Goal: Task Accomplishment & Management: Complete application form

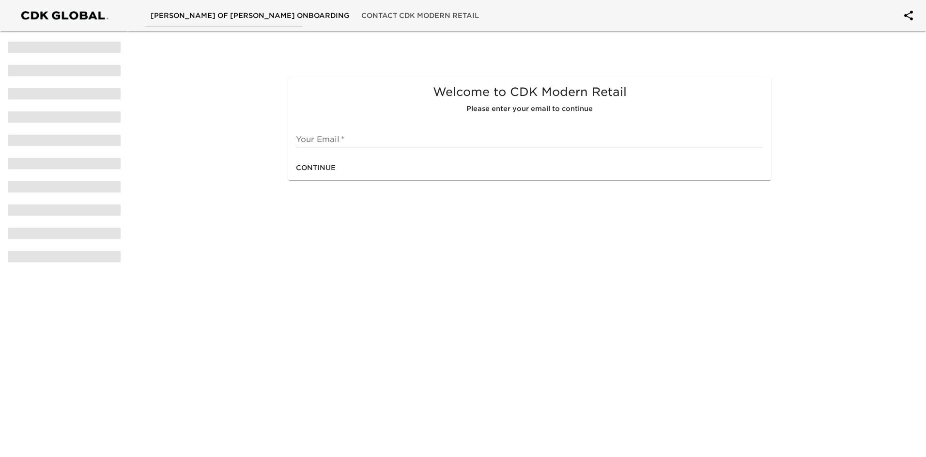
click at [313, 139] on input "text" at bounding box center [529, 139] width 467 height 15
click at [336, 139] on input "ale" at bounding box center [529, 139] width 467 height 15
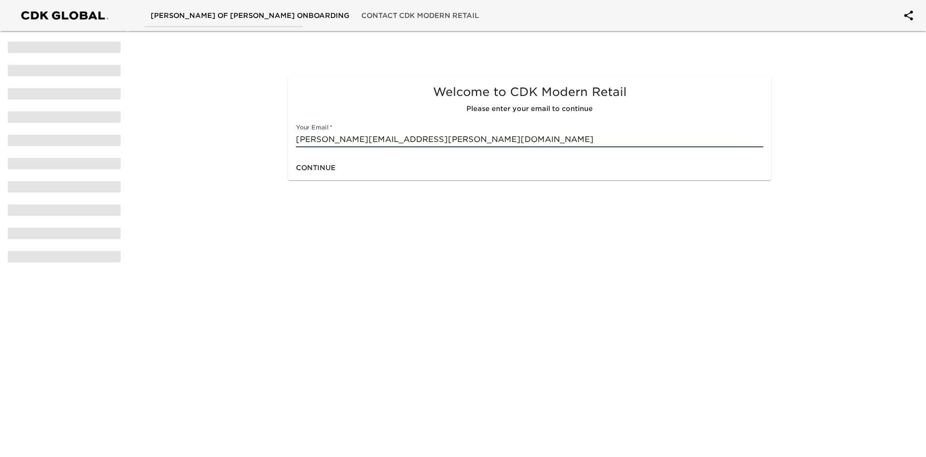
type input "[PERSON_NAME][EMAIL_ADDRESS][PERSON_NAME][DOMAIN_NAME]"
click at [314, 161] on button "Continue" at bounding box center [315, 168] width 47 height 18
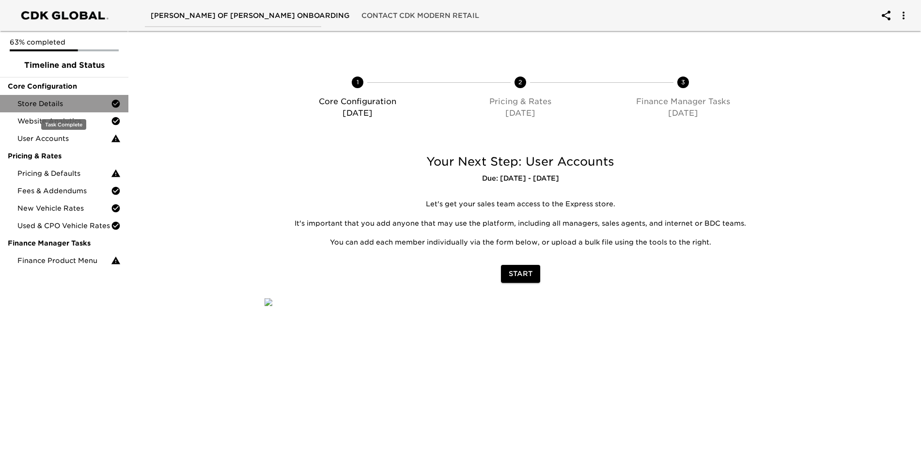
click at [59, 105] on span "Store Details" at bounding box center [63, 104] width 93 height 10
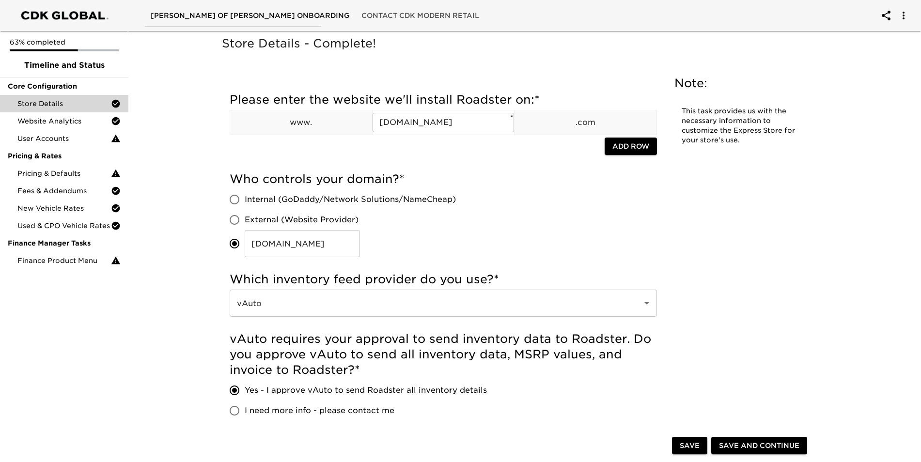
click at [235, 197] on input "Internal (GoDaddy/Network Solutions/NameCheap)" at bounding box center [234, 199] width 20 height 20
radio input "true"
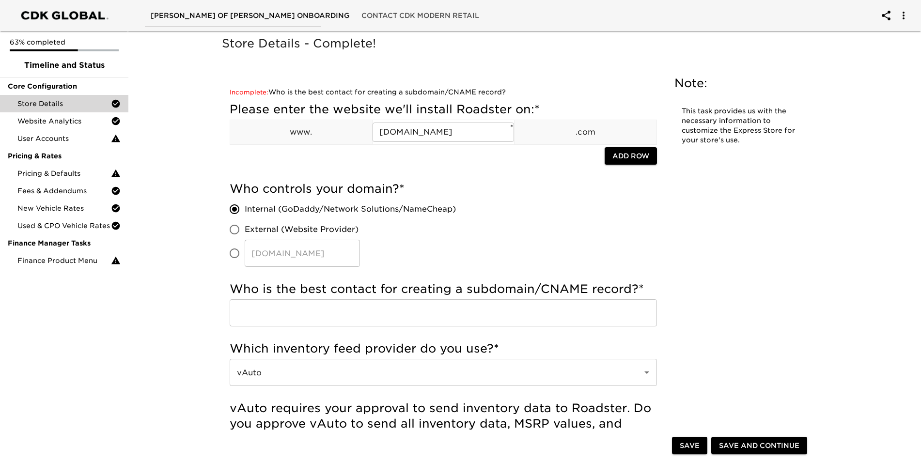
click at [235, 254] on input "[DOMAIN_NAME] ​" at bounding box center [234, 253] width 20 height 20
radio input "true"
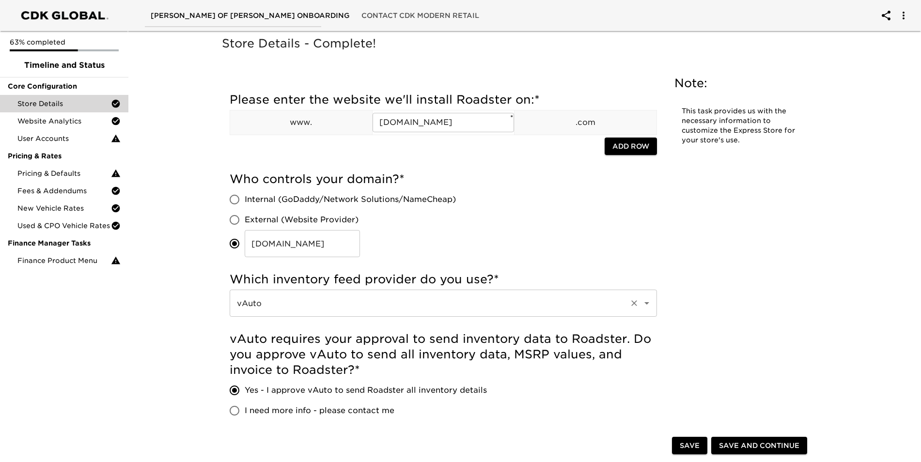
click at [433, 313] on div "vAuto ​" at bounding box center [443, 303] width 427 height 27
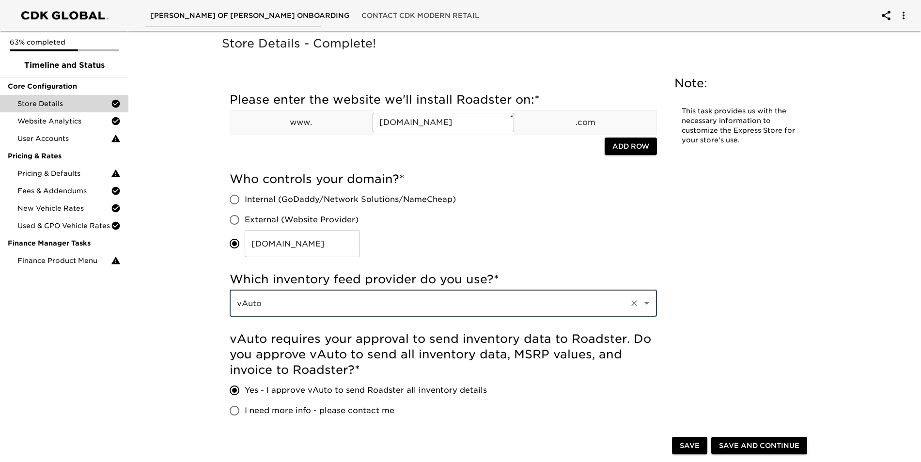
click at [630, 311] on div "vAuto ​" at bounding box center [443, 303] width 427 height 27
click at [652, 304] on button "Open" at bounding box center [647, 303] width 14 height 14
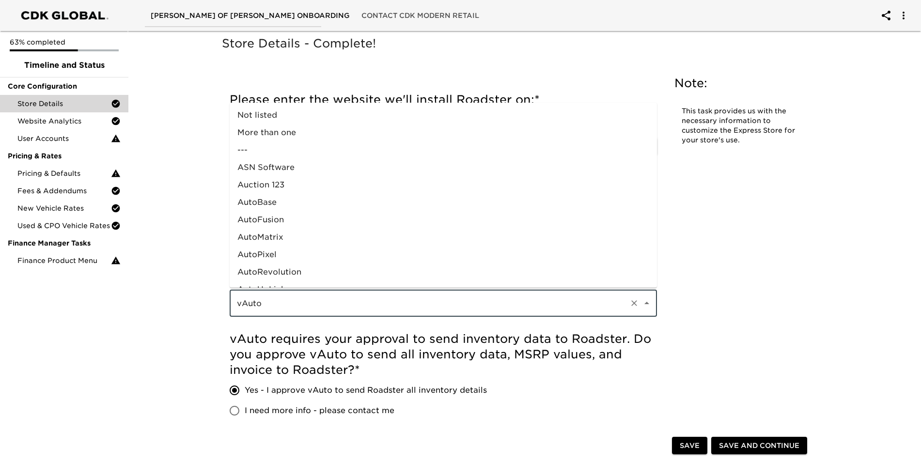
scroll to position [431, 0]
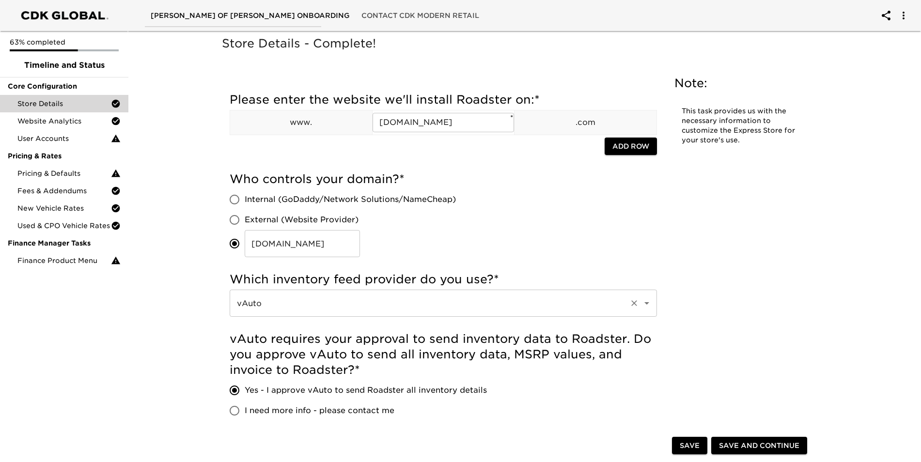
click at [648, 304] on icon "Open" at bounding box center [647, 303] width 12 height 12
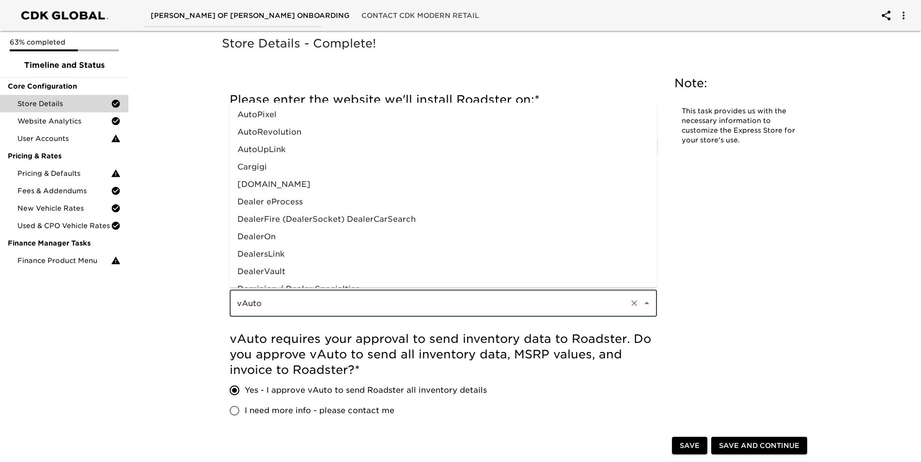
scroll to position [145, 0]
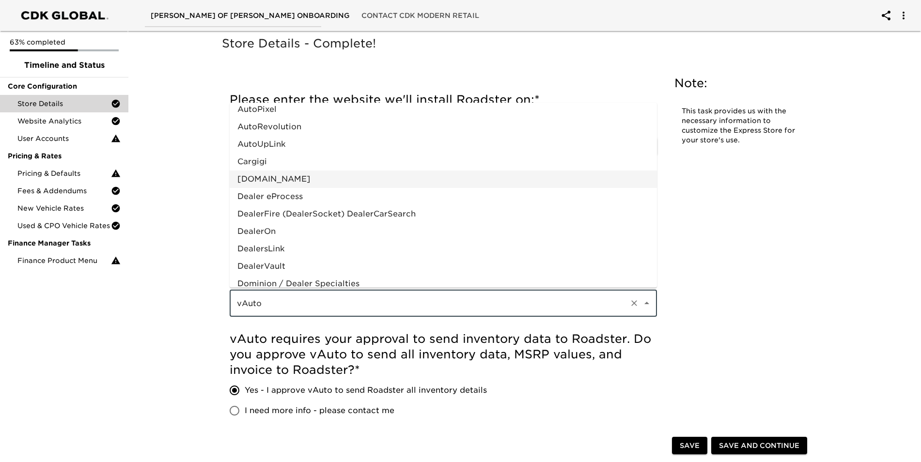
click at [274, 181] on li "[DOMAIN_NAME]" at bounding box center [443, 178] width 427 height 17
type input "[DOMAIN_NAME]"
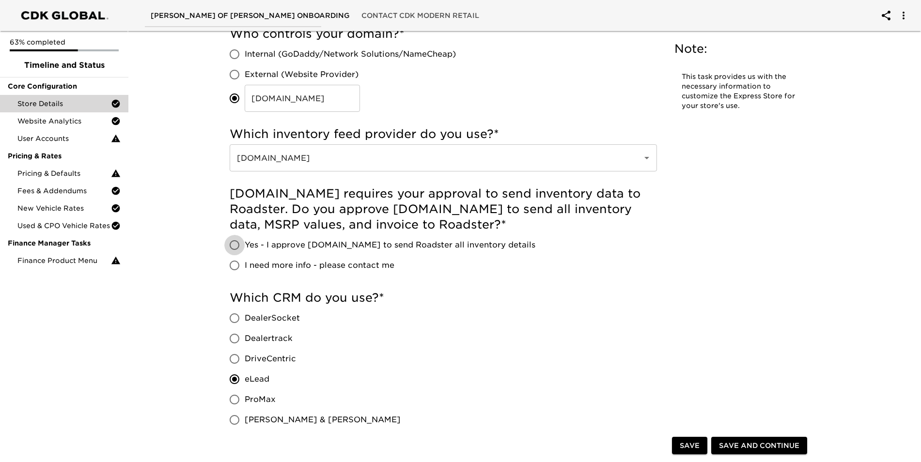
click at [237, 242] on input "Yes - I approve [DOMAIN_NAME] to send Roadster all inventory details" at bounding box center [234, 245] width 20 height 20
radio input "true"
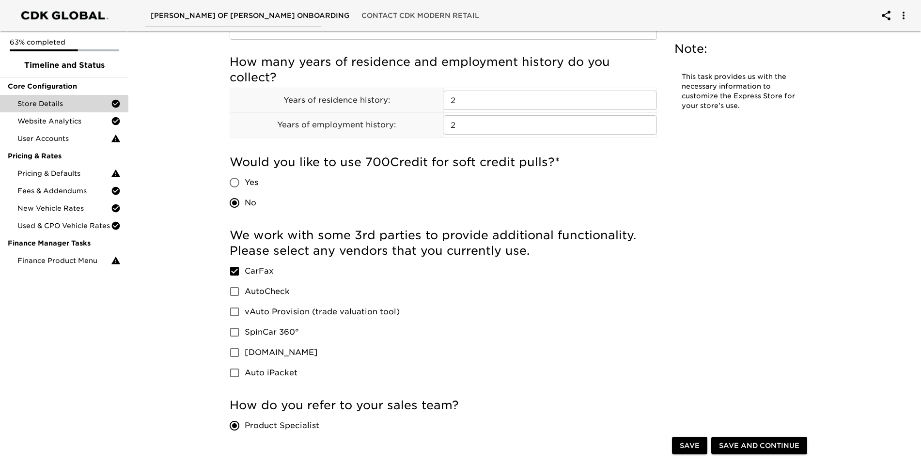
scroll to position [1114, 0]
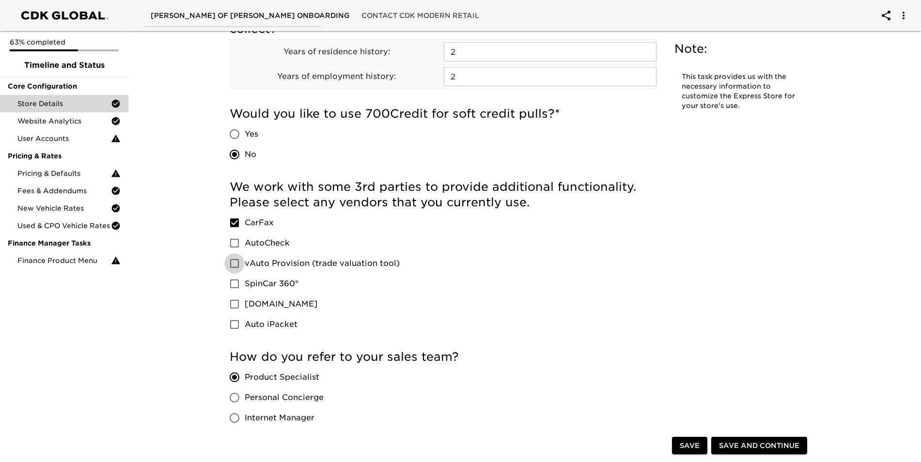
click at [235, 265] on input "vAuto Provision (trade valuation tool)" at bounding box center [234, 263] width 20 height 20
checkbox input "true"
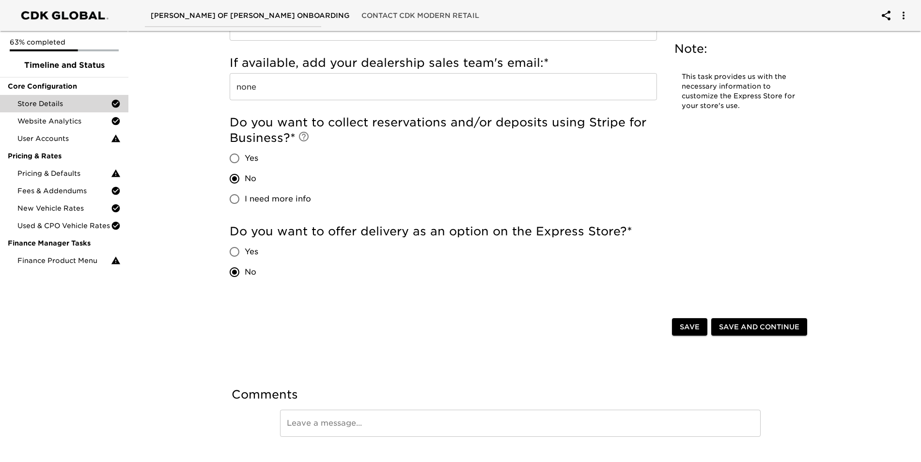
scroll to position [1909, 0]
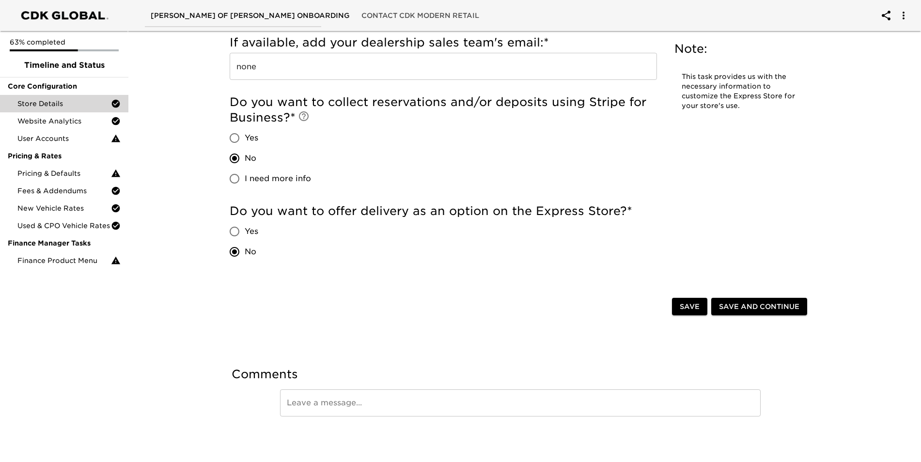
click at [756, 309] on span "Save and Continue" at bounding box center [759, 307] width 80 height 12
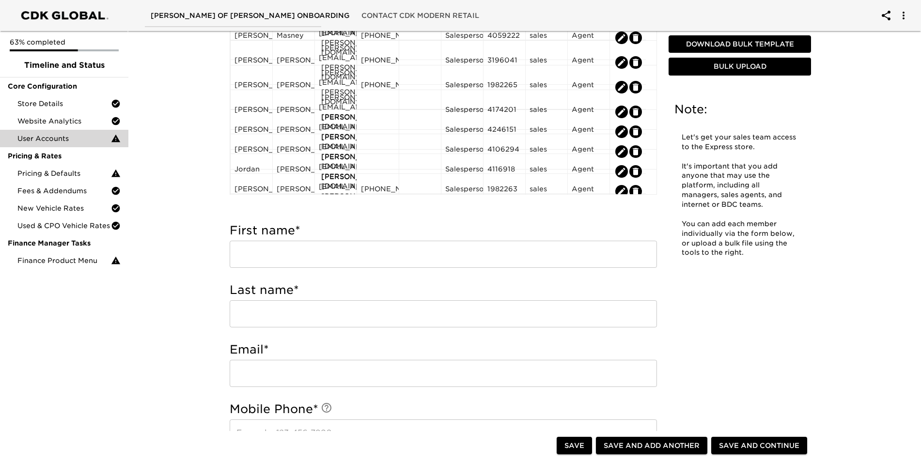
scroll to position [242, 0]
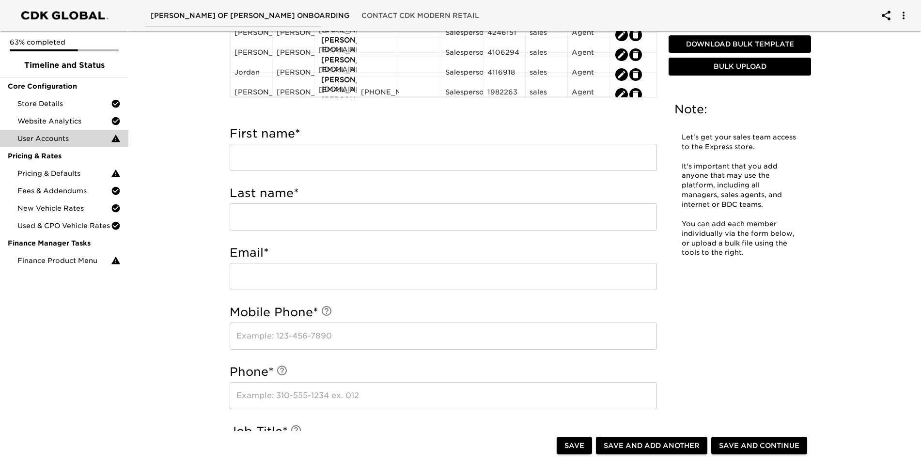
click at [271, 164] on input "text" at bounding box center [443, 157] width 427 height 27
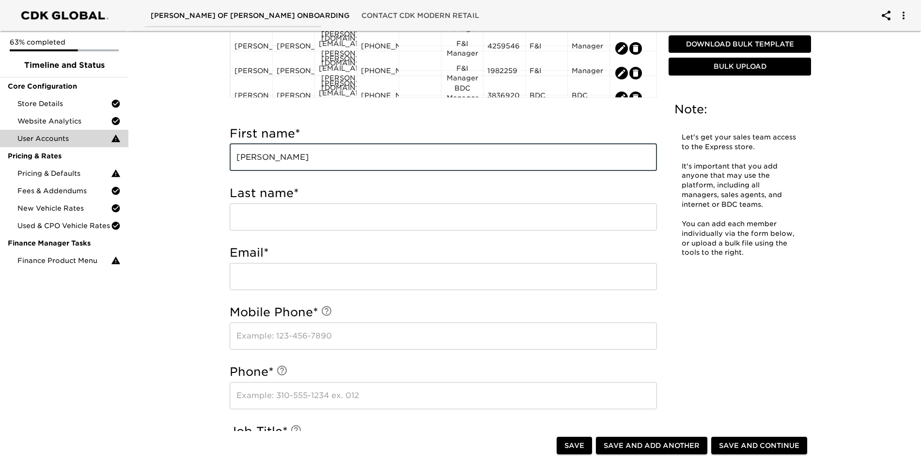
type input "[PERSON_NAME]"
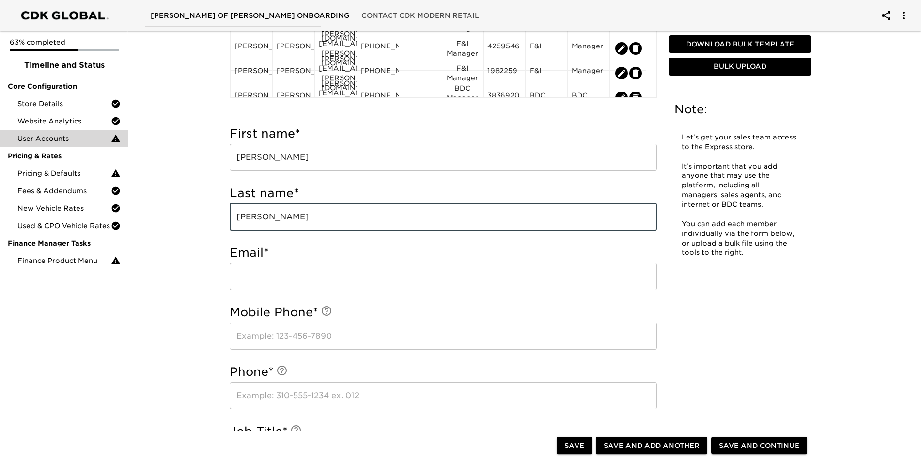
type input "[PERSON_NAME]"
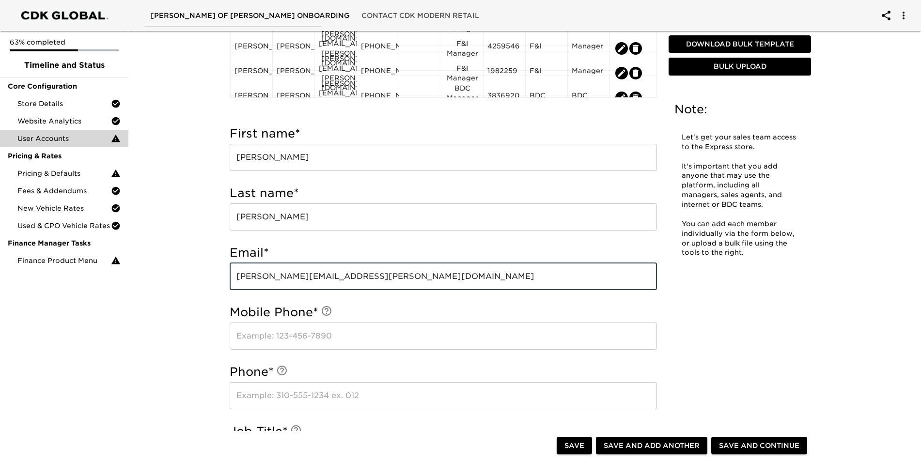
type input "[PERSON_NAME][EMAIL_ADDRESS][PERSON_NAME][DOMAIN_NAME]"
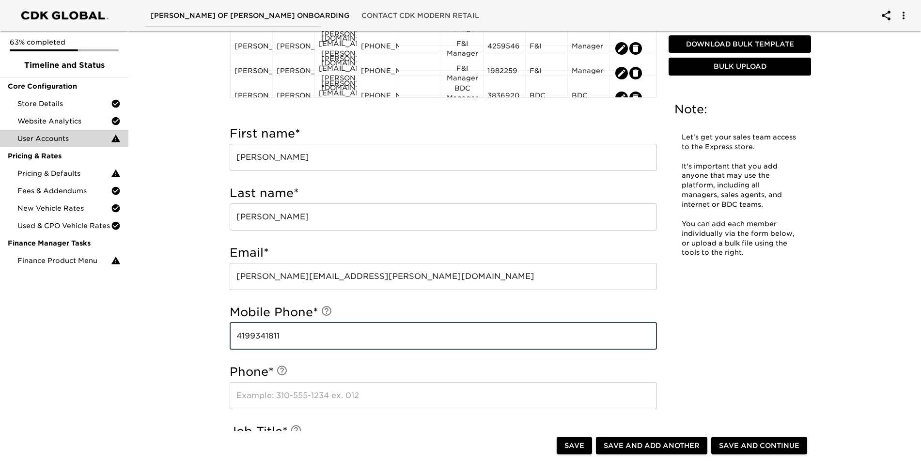
type input "4199341811"
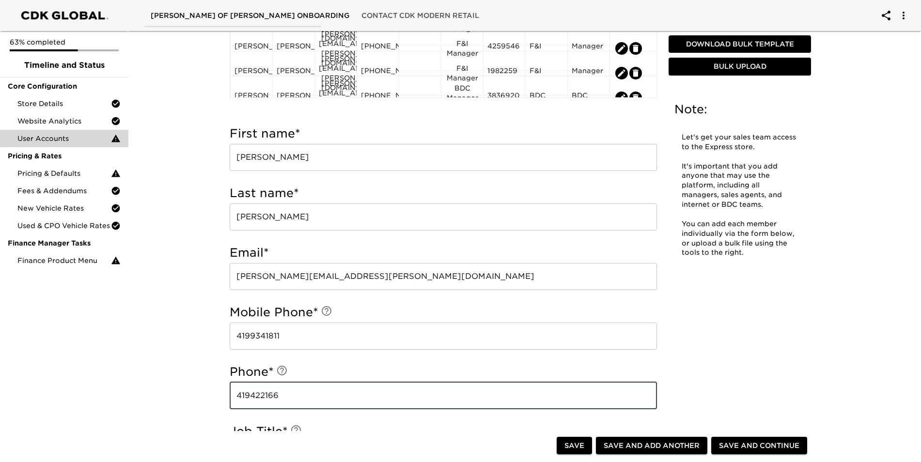
scroll to position [249, 0]
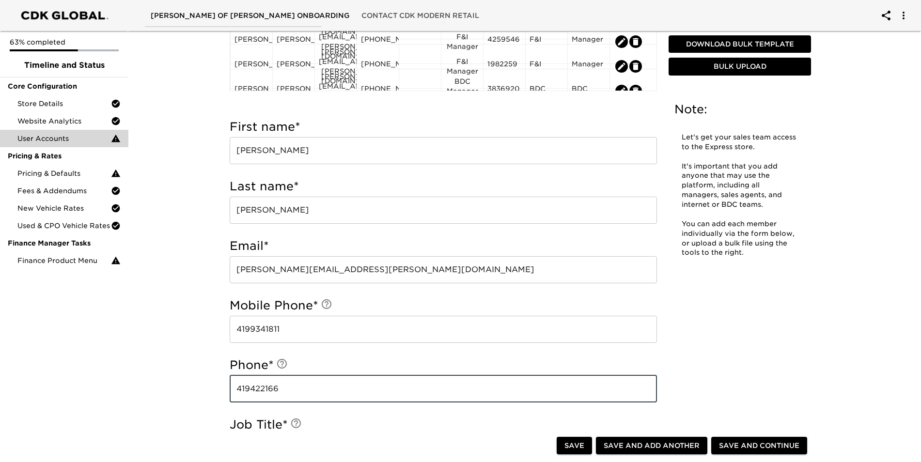
drag, startPoint x: 312, startPoint y: 386, endPoint x: 318, endPoint y: 402, distance: 16.4
click at [313, 387] on input "419422166" at bounding box center [443, 388] width 427 height 27
type input "4194221661"
click at [128, 333] on div "63% completed Timeline and Status Core Configuration Store Details Website Anal…" at bounding box center [64, 231] width 128 height 462
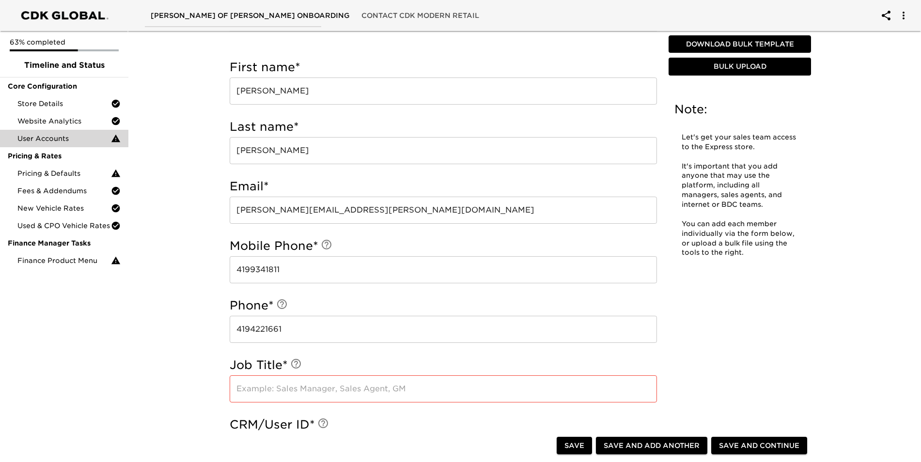
scroll to position [394, 0]
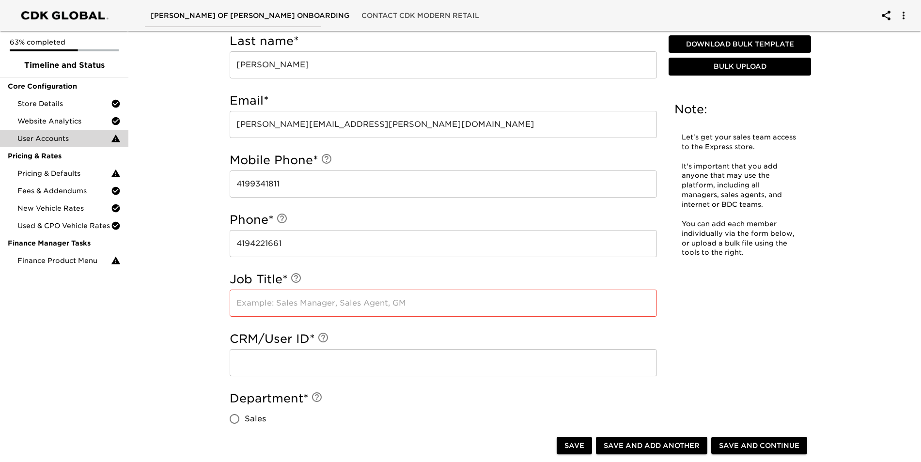
click at [298, 297] on input "text" at bounding box center [443, 303] width 427 height 27
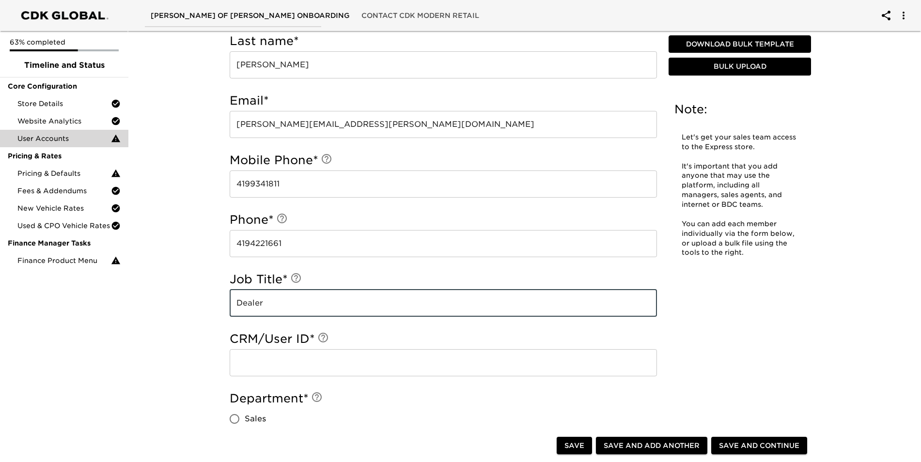
type input "Dealer"
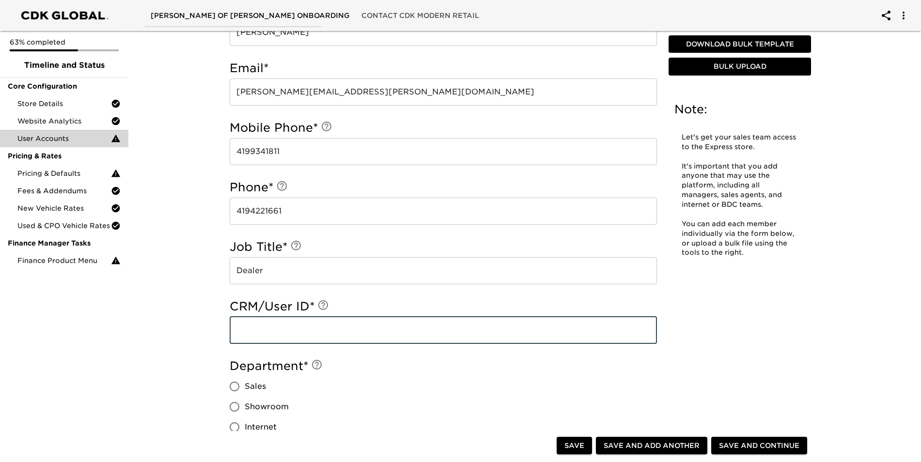
scroll to position [491, 0]
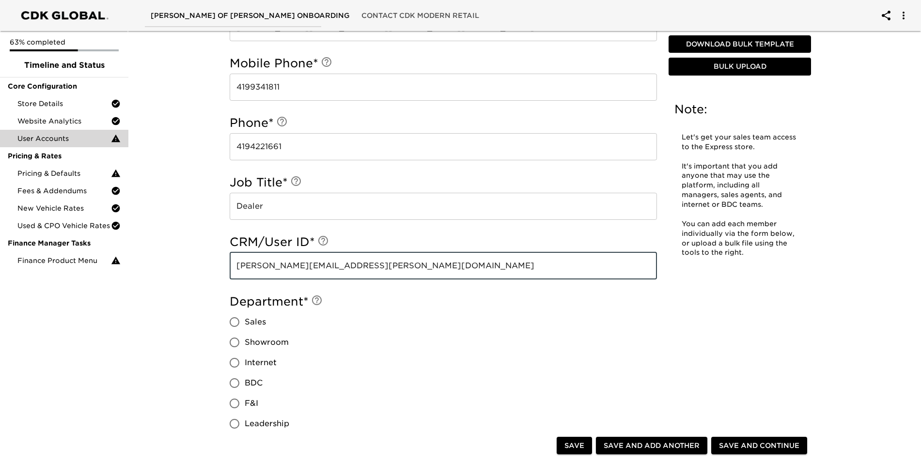
type input "[PERSON_NAME][EMAIL_ADDRESS][PERSON_NAME][DOMAIN_NAME]"
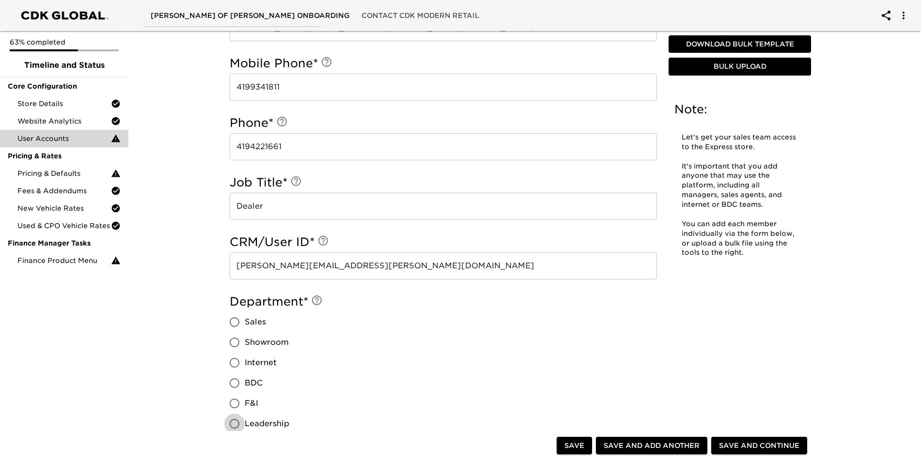
click at [238, 423] on input "Leadership" at bounding box center [234, 424] width 20 height 20
radio input "true"
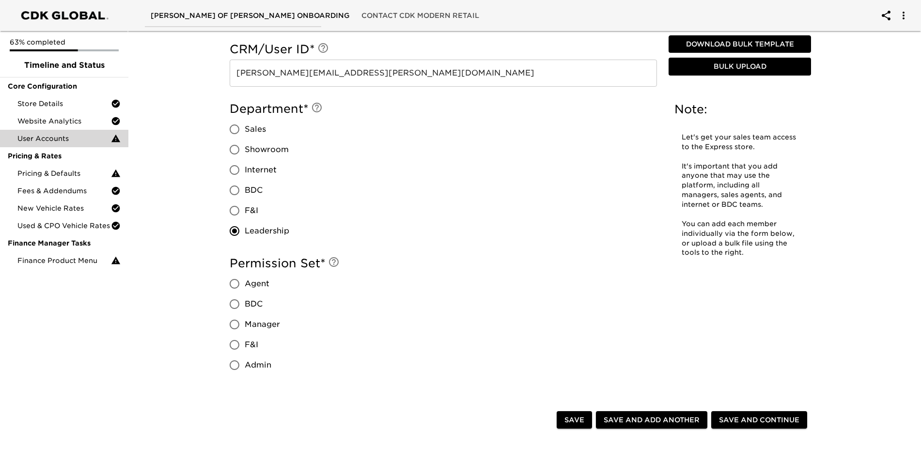
scroll to position [685, 0]
click at [233, 359] on input "Admin" at bounding box center [234, 364] width 20 height 20
radio input "true"
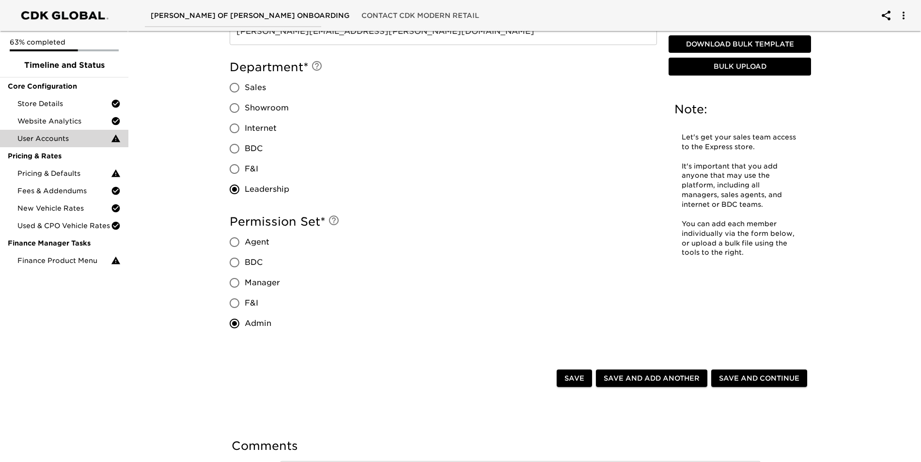
scroll to position [782, 0]
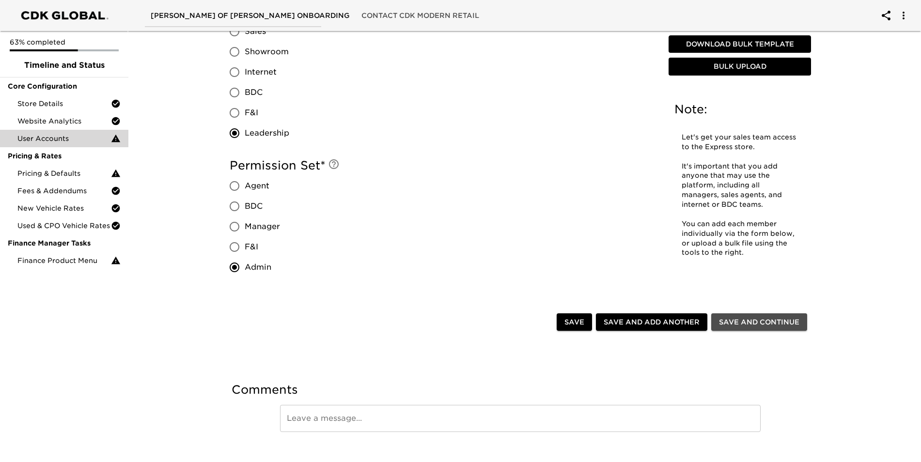
click at [780, 319] on span "Save and Continue" at bounding box center [759, 322] width 80 height 12
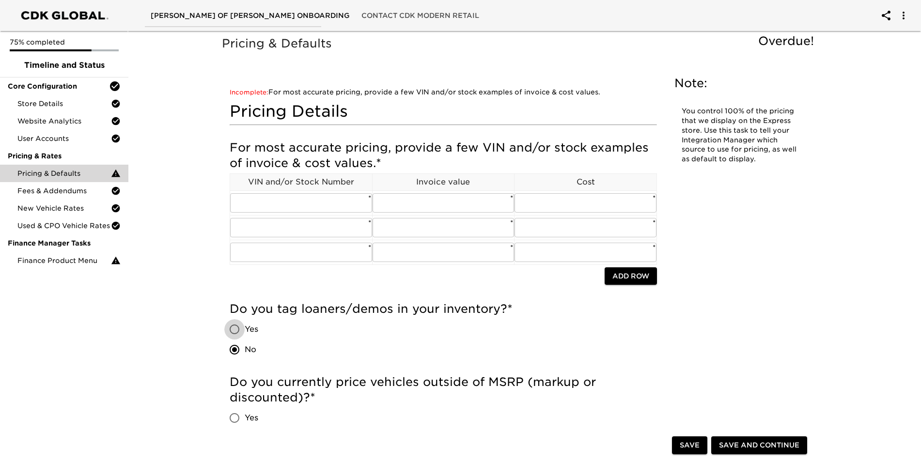
click at [236, 327] on input "Yes" at bounding box center [234, 329] width 20 height 20
radio input "true"
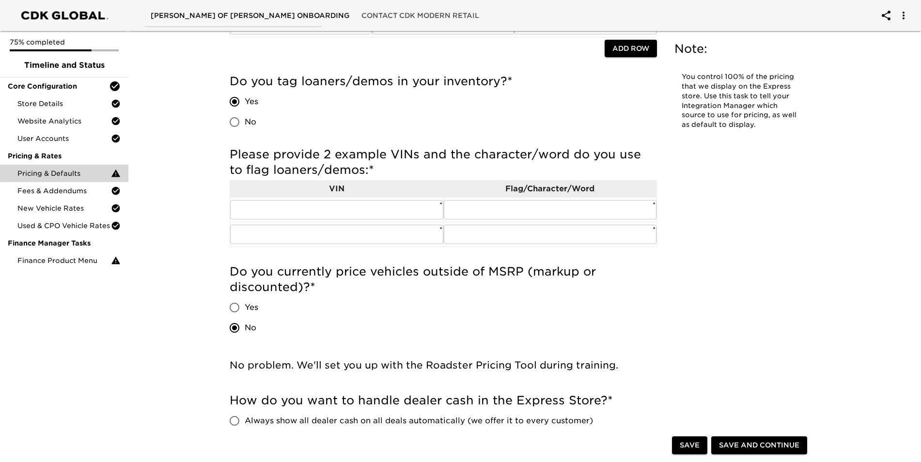
scroll to position [291, 0]
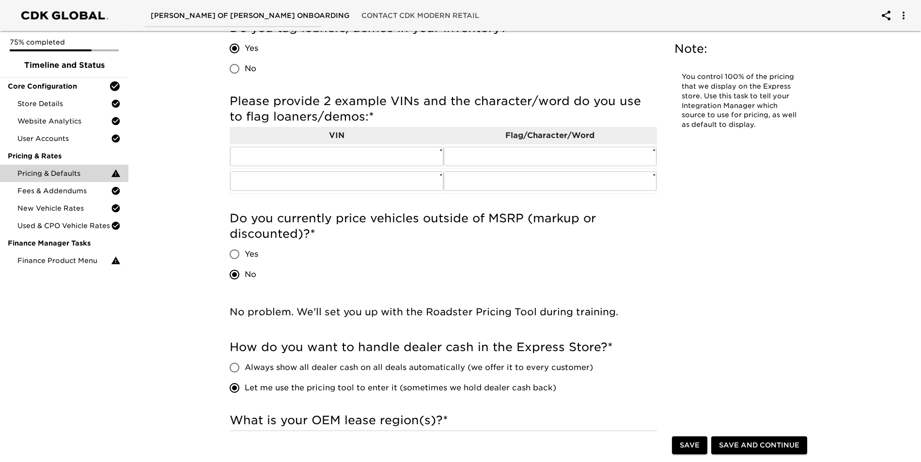
click at [236, 252] on input "Yes" at bounding box center [234, 254] width 20 height 20
radio input "true"
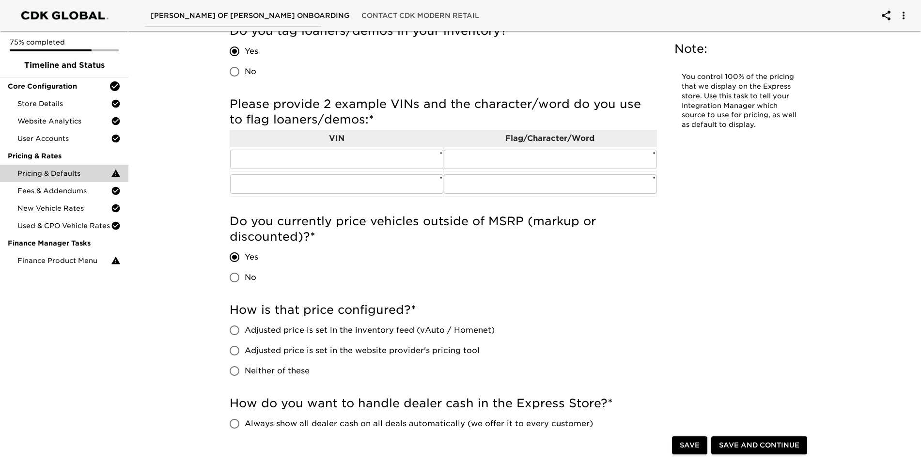
scroll to position [300, 0]
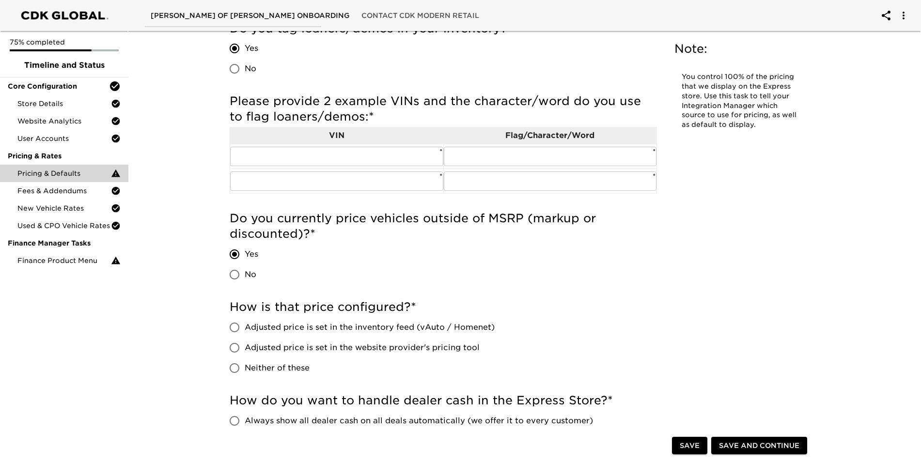
click at [235, 346] on input "Adjusted price is set in the website provider's pricing tool" at bounding box center [234, 348] width 20 height 20
radio input "true"
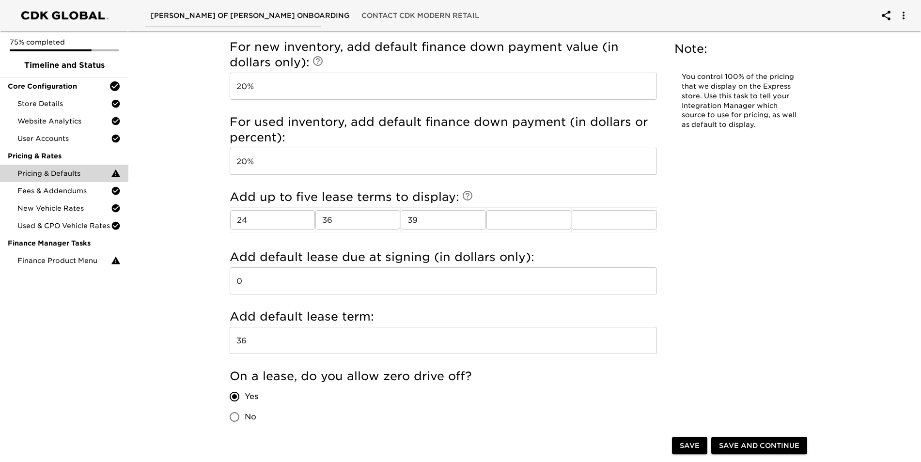
scroll to position [1211, 0]
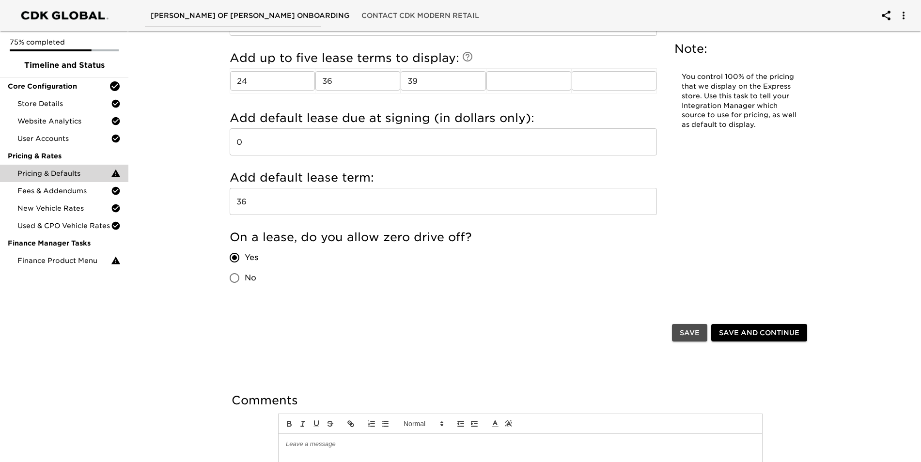
click at [682, 333] on span "Save" at bounding box center [690, 333] width 20 height 12
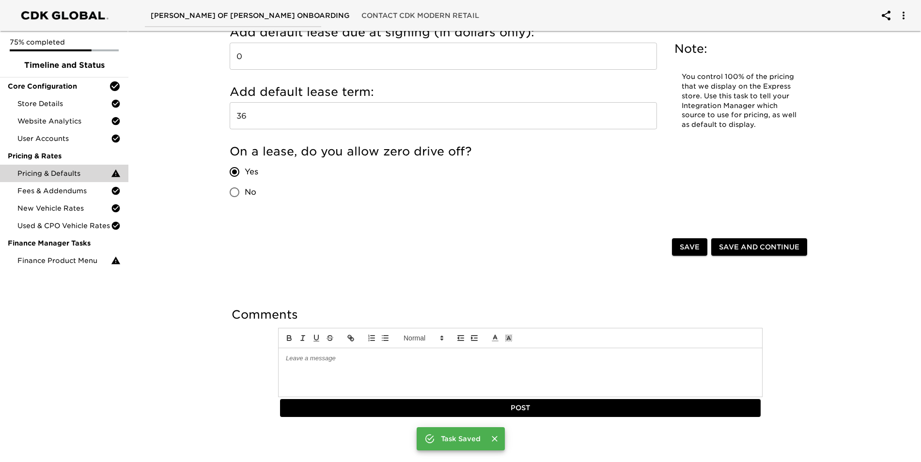
scroll to position [1287, 0]
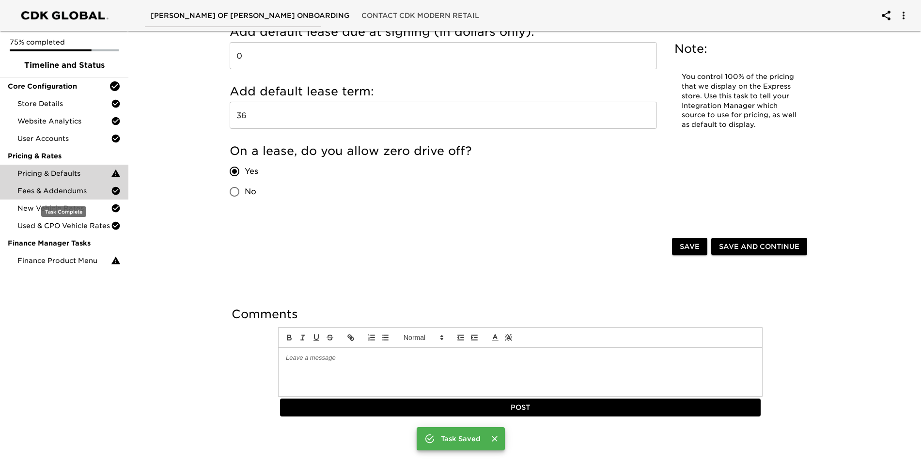
click at [63, 194] on span "Fees & Addendums" at bounding box center [63, 191] width 93 height 10
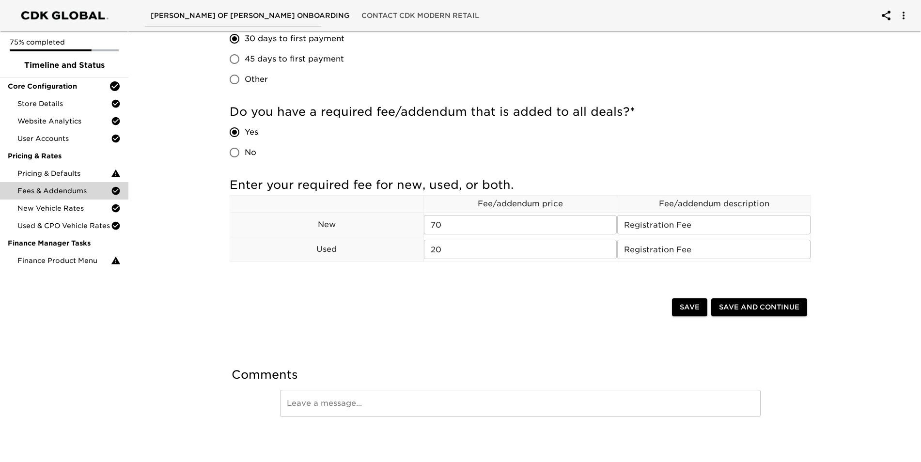
scroll to position [201, 0]
click at [720, 225] on input "Registration Fee" at bounding box center [713, 224] width 193 height 19
type input "Registration Fee Estaimte"
type input "Registration Fee Estimate"
click at [689, 306] on span "Save" at bounding box center [690, 307] width 20 height 12
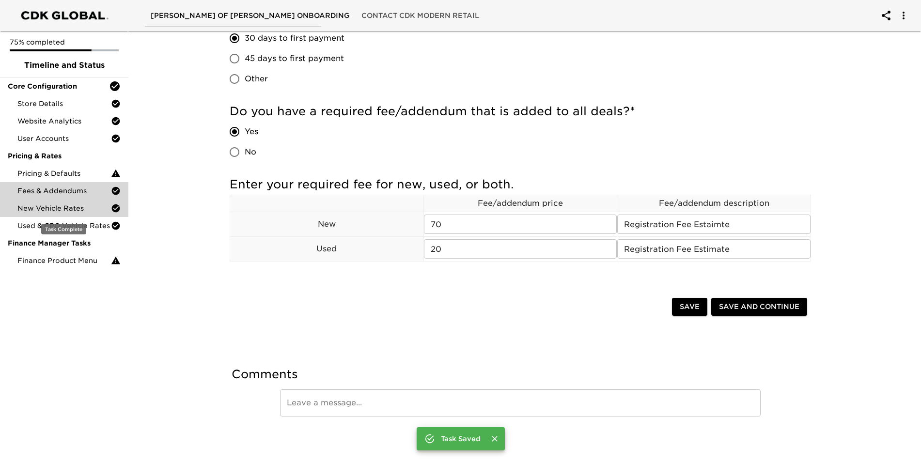
click at [59, 206] on span "New Vehicle Rates" at bounding box center [63, 208] width 93 height 10
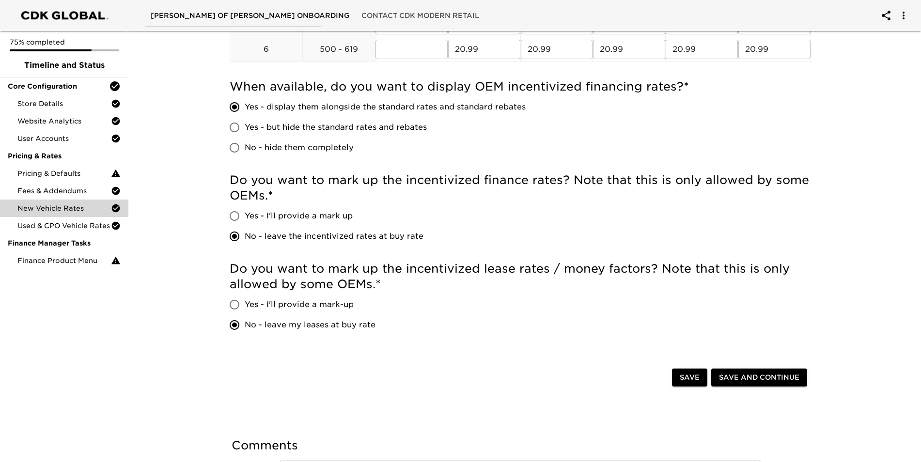
scroll to position [387, 0]
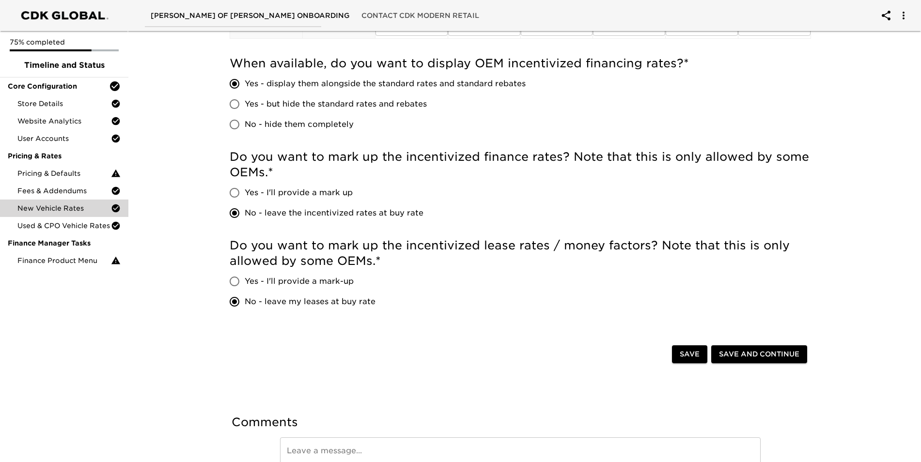
click at [234, 280] on input "Yes - I'll provide a mark-up" at bounding box center [234, 281] width 20 height 20
radio input "true"
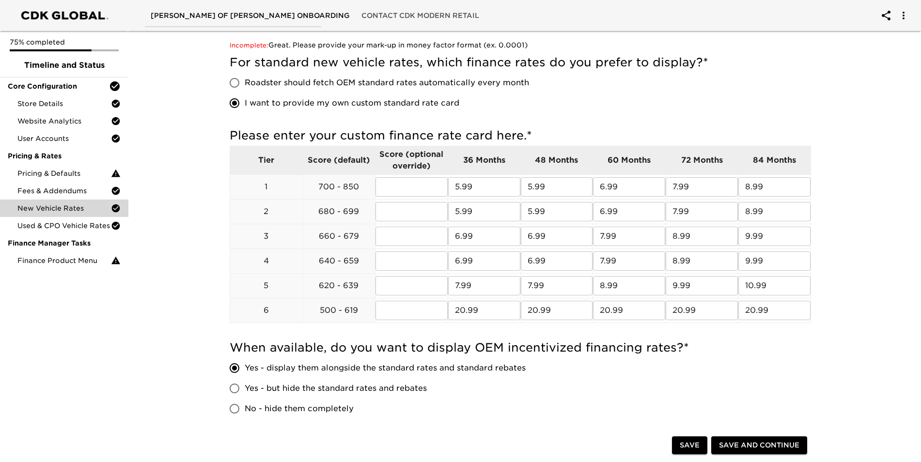
scroll to position [0, 0]
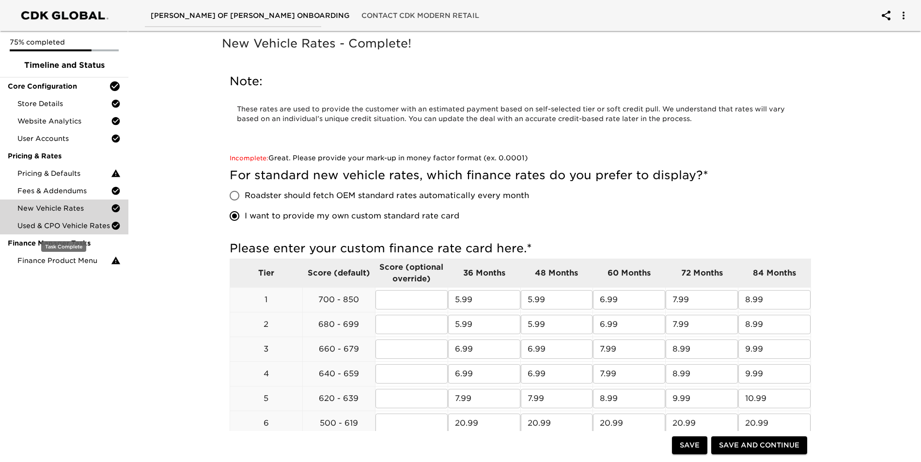
click at [90, 226] on span "Used & CPO Vehicle Rates" at bounding box center [63, 226] width 93 height 10
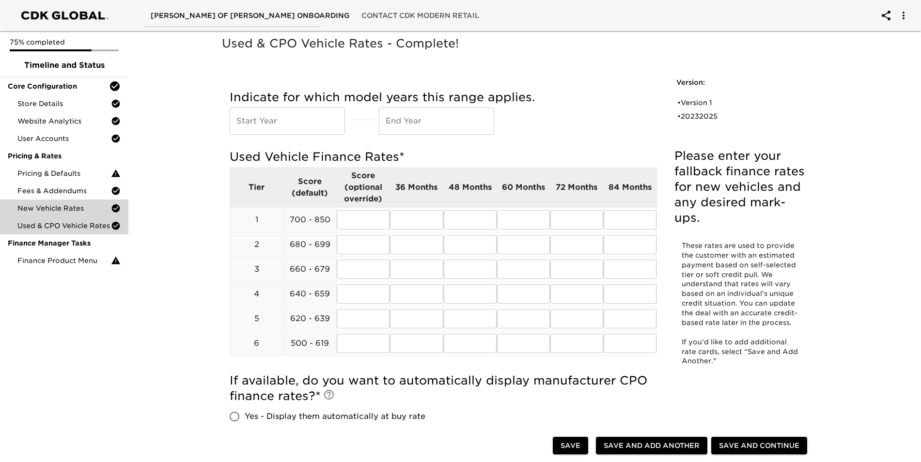
click at [74, 211] on span "New Vehicle Rates" at bounding box center [63, 208] width 93 height 10
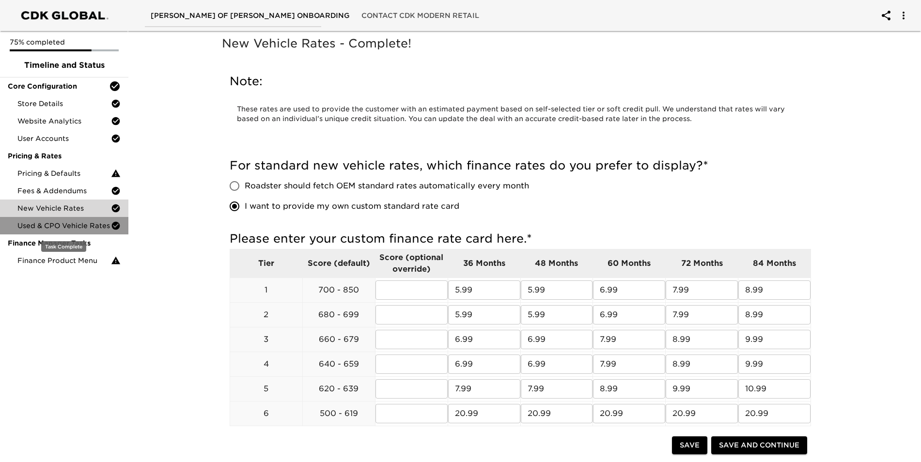
click at [74, 230] on span "Used & CPO Vehicle Rates" at bounding box center [63, 226] width 93 height 10
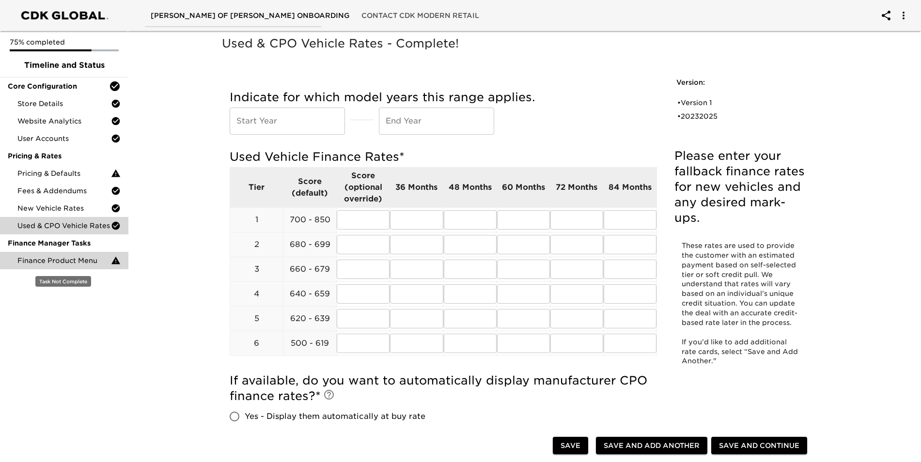
click at [69, 262] on span "Finance Product Menu" at bounding box center [63, 261] width 93 height 10
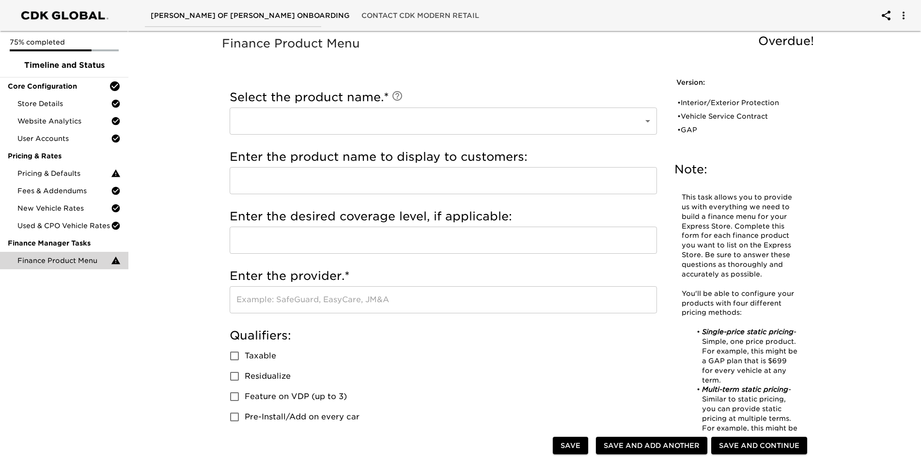
click at [391, 15] on span "Contact CDK Modern Retail" at bounding box center [420, 16] width 118 height 12
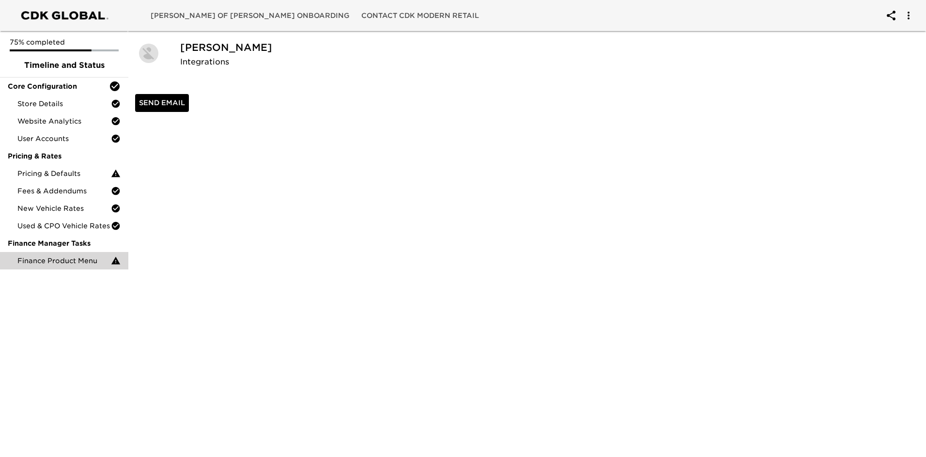
click at [213, 14] on span "[PERSON_NAME] of [PERSON_NAME] Onboarding" at bounding box center [250, 16] width 199 height 12
